Goal: Task Accomplishment & Management: Manage account settings

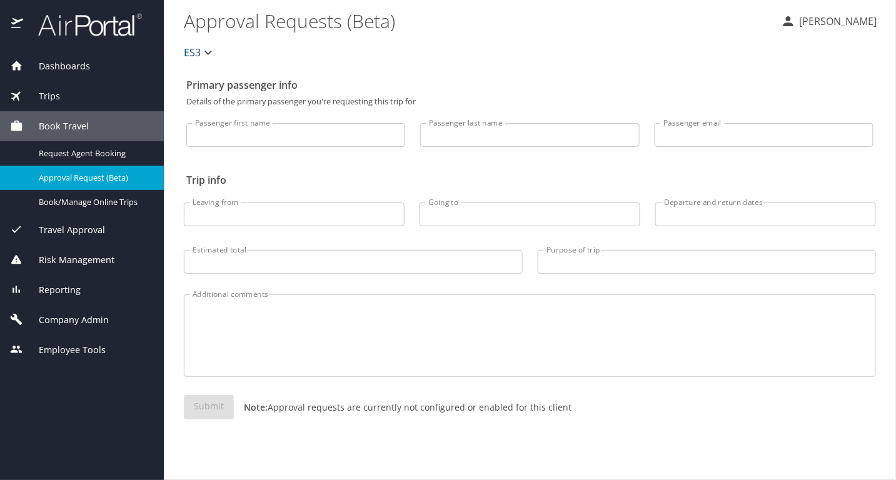
click at [72, 315] on span "Company Admin" at bounding box center [66, 320] width 86 height 14
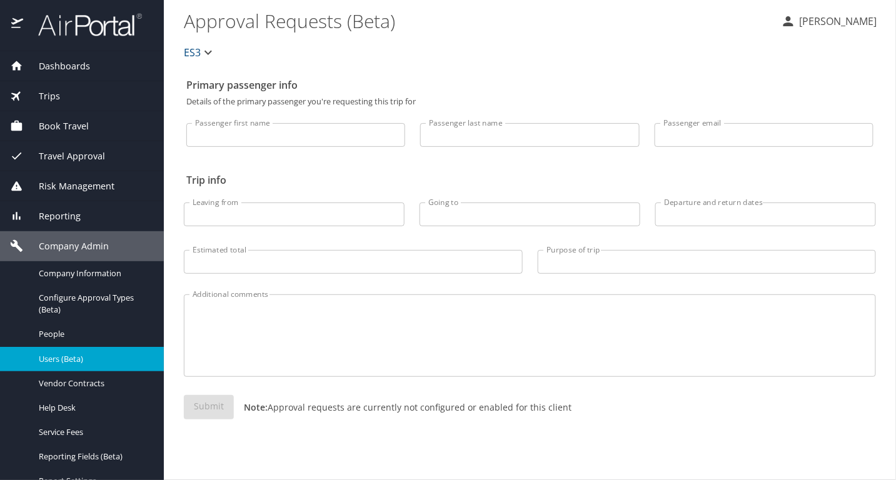
click at [133, 358] on span "Users (Beta)" at bounding box center [94, 359] width 110 height 12
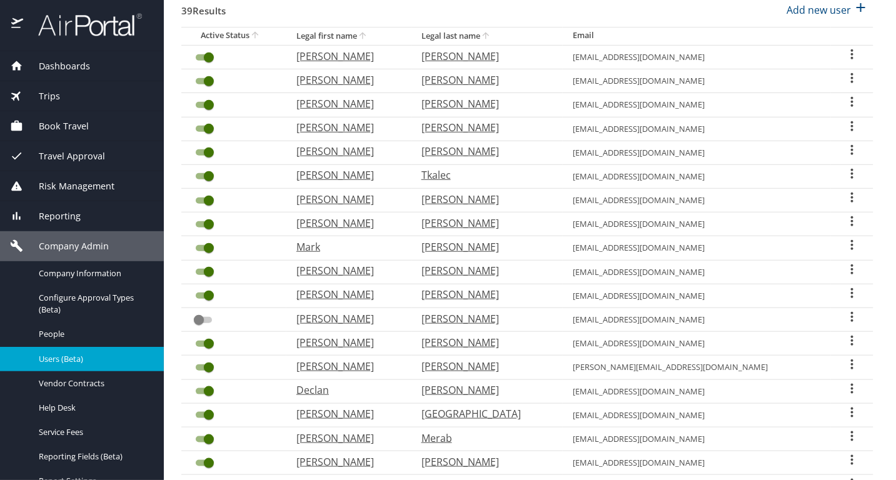
scroll to position [208, 0]
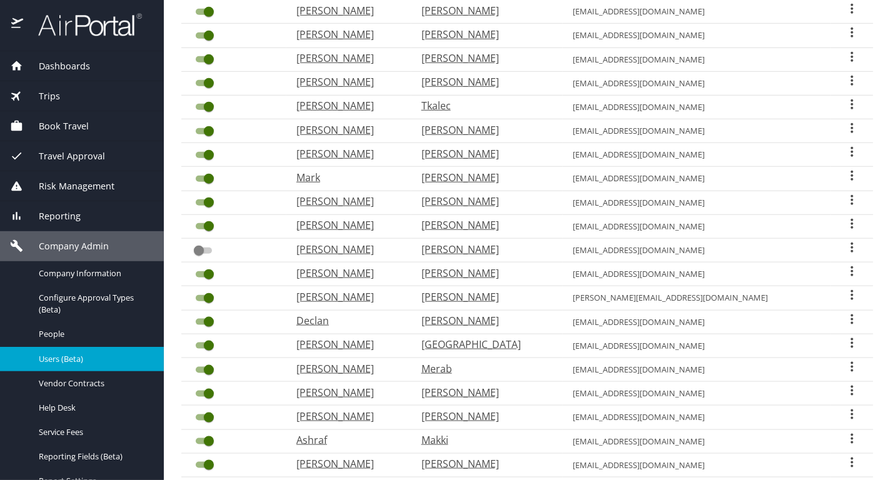
click at [845, 264] on icon "User Search Table" at bounding box center [852, 271] width 15 height 15
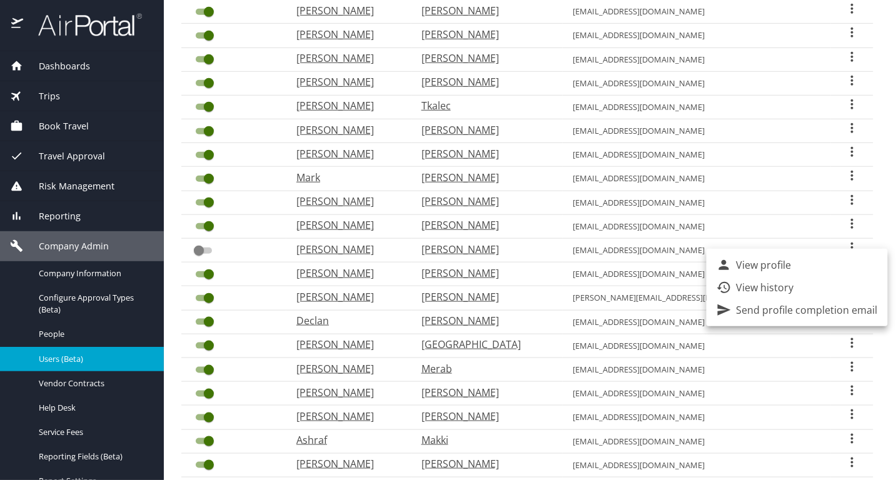
click at [767, 271] on p "View profile" at bounding box center [763, 265] width 55 height 15
select select "US"
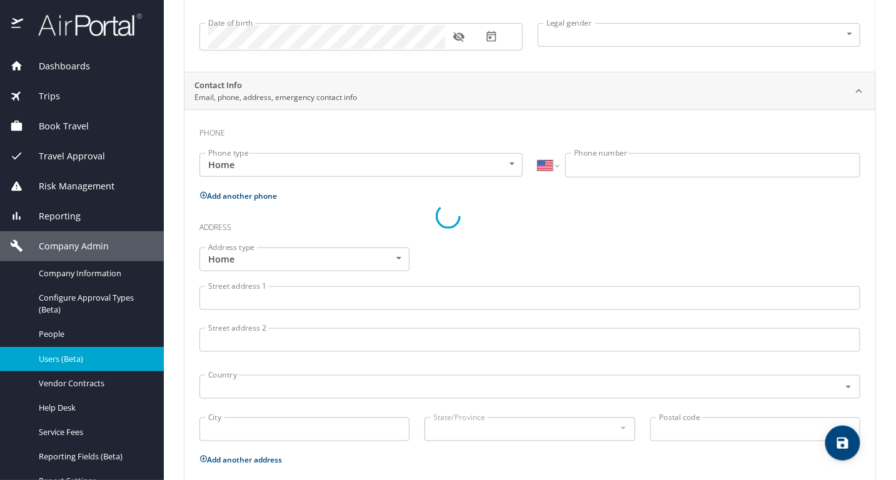
scroll to position [239, 0]
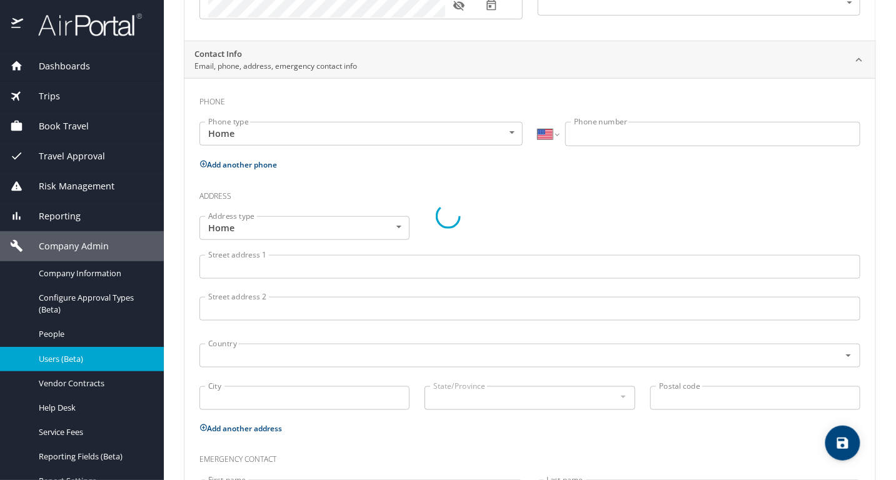
type input "[PERSON_NAME]"
type input "[DEMOGRAPHIC_DATA]"
select select "US"
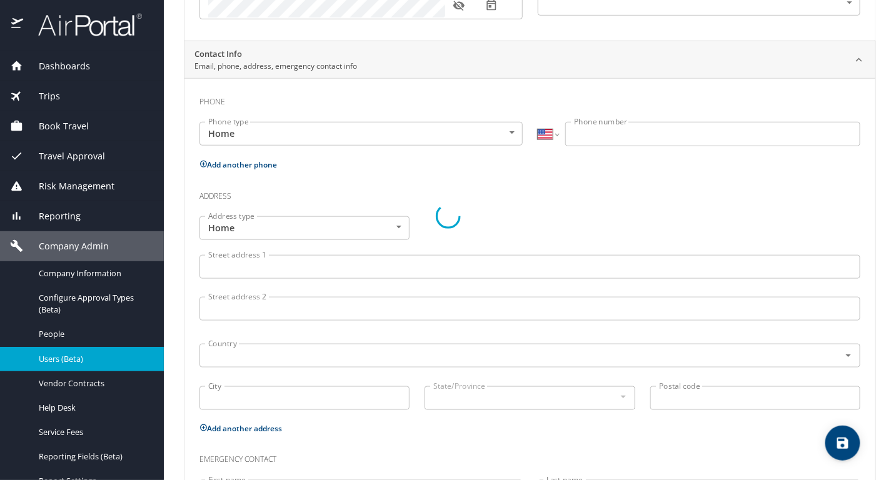
select select "US"
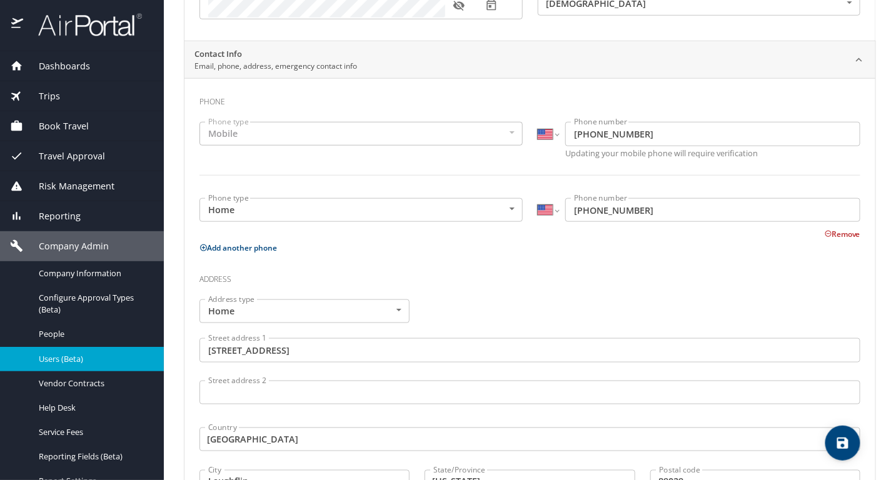
scroll to position [0, 0]
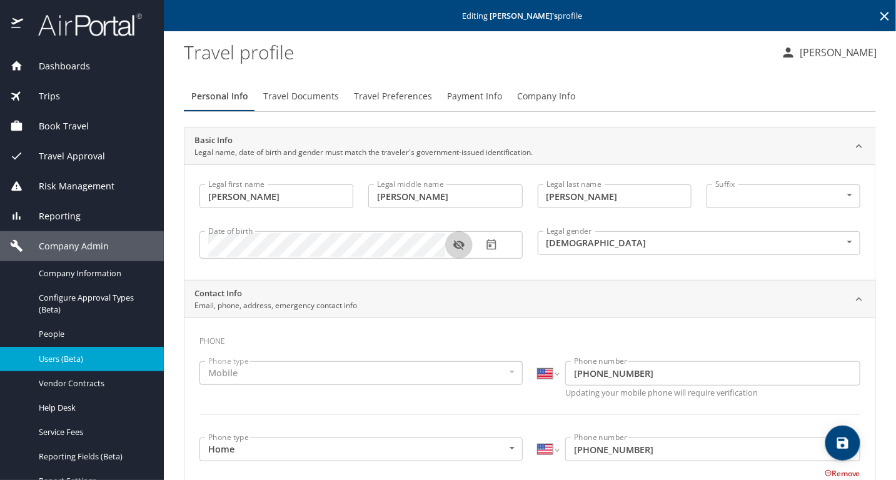
click at [458, 246] on icon "button" at bounding box center [458, 246] width 11 height 10
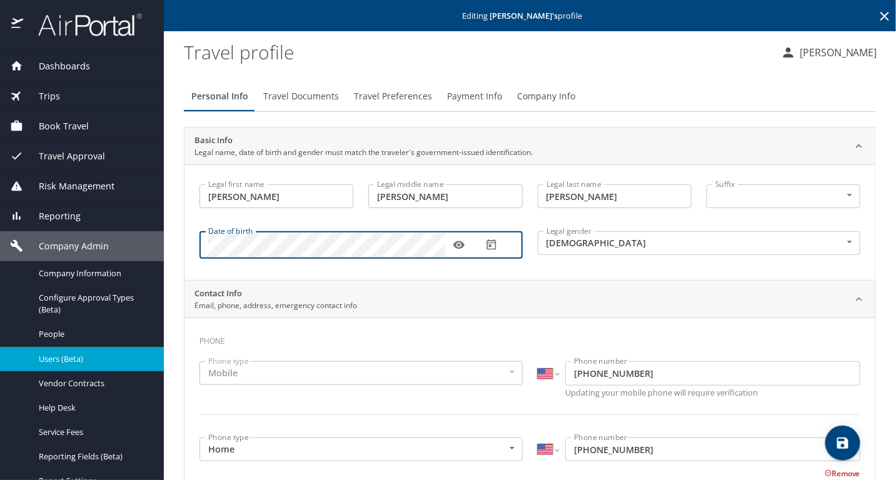
click at [123, 237] on div "Dashboards AirPortal 360™ Manager My Travel Dashboard Trips Airtinerary® Lookup…" at bounding box center [448, 240] width 896 height 480
